Goal: Task Accomplishment & Management: Manage account settings

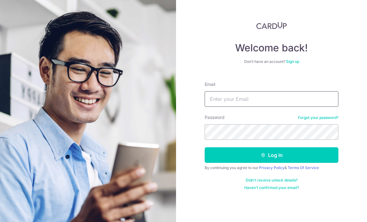
type input "[EMAIL_ADDRESS][DOMAIN_NAME]"
click at [271, 155] on button "Log in" at bounding box center [271, 155] width 134 height 16
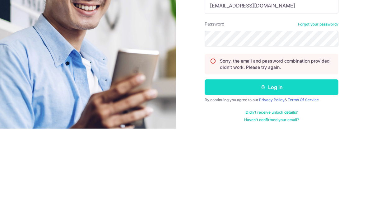
type input "[EMAIL_ADDRESS][DOMAIN_NAME]"
click at [302, 172] on button "Log in" at bounding box center [271, 180] width 134 height 16
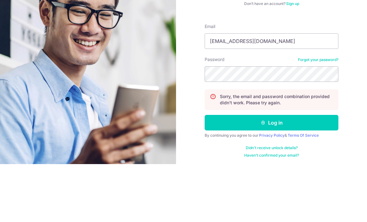
type input "[EMAIL_ADDRESS][DOMAIN_NAME]"
click at [320, 115] on link "Forgot your password?" at bounding box center [318, 117] width 40 height 5
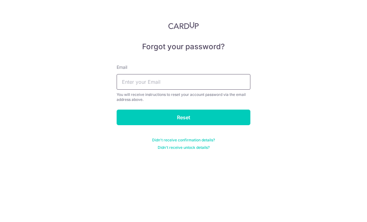
click at [193, 83] on input "text" at bounding box center [184, 82] width 134 height 16
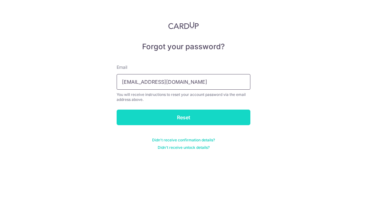
type input "[EMAIL_ADDRESS][DOMAIN_NAME]"
click at [230, 109] on input "Reset" at bounding box center [184, 117] width 134 height 16
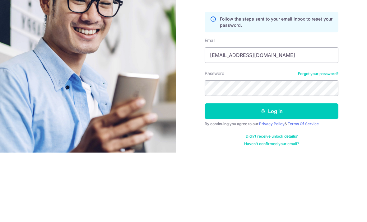
type input "[EMAIL_ADDRESS][DOMAIN_NAME]"
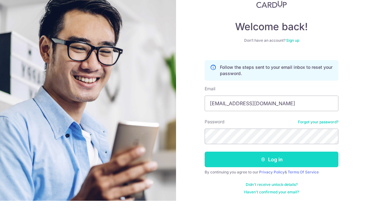
click at [314, 172] on button "Log in" at bounding box center [271, 180] width 134 height 16
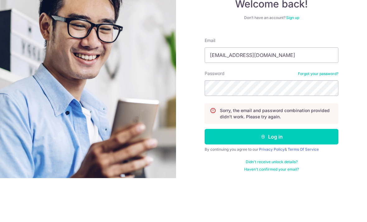
type input "[EMAIL_ADDRESS][DOMAIN_NAME]"
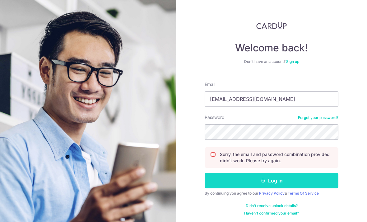
click at [278, 172] on button "Log in" at bounding box center [271, 180] width 134 height 16
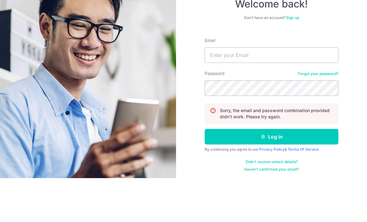
click at [319, 115] on link "Forgot your password?" at bounding box center [318, 117] width 40 height 5
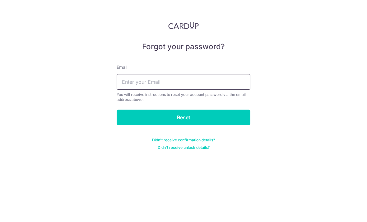
click at [213, 84] on input "text" at bounding box center [184, 82] width 134 height 16
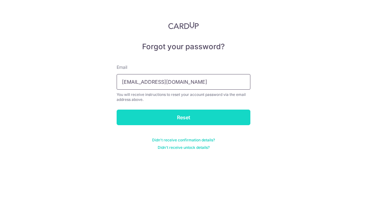
type input "[EMAIL_ADDRESS][DOMAIN_NAME]"
click at [212, 109] on input "Reset" at bounding box center [184, 117] width 134 height 16
